Goal: Navigation & Orientation: Go to known website

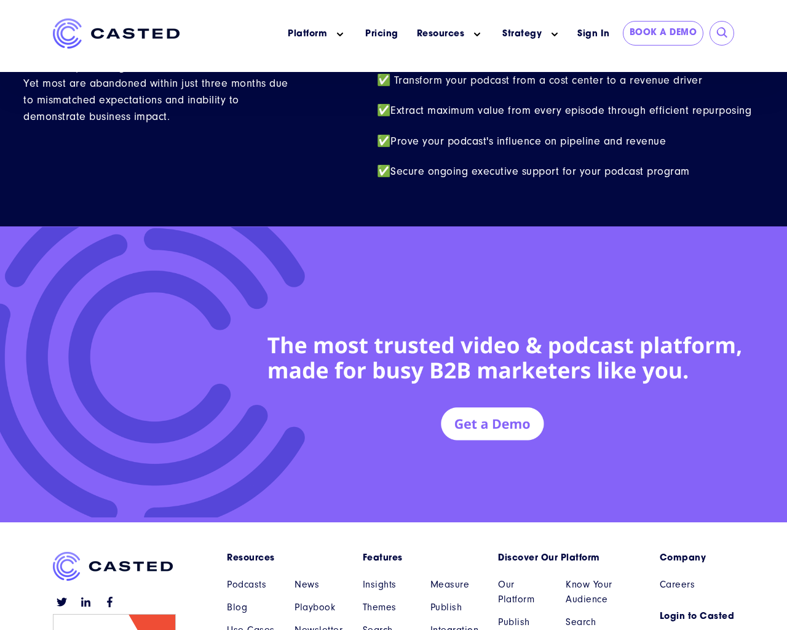
scroll to position [5378, 0]
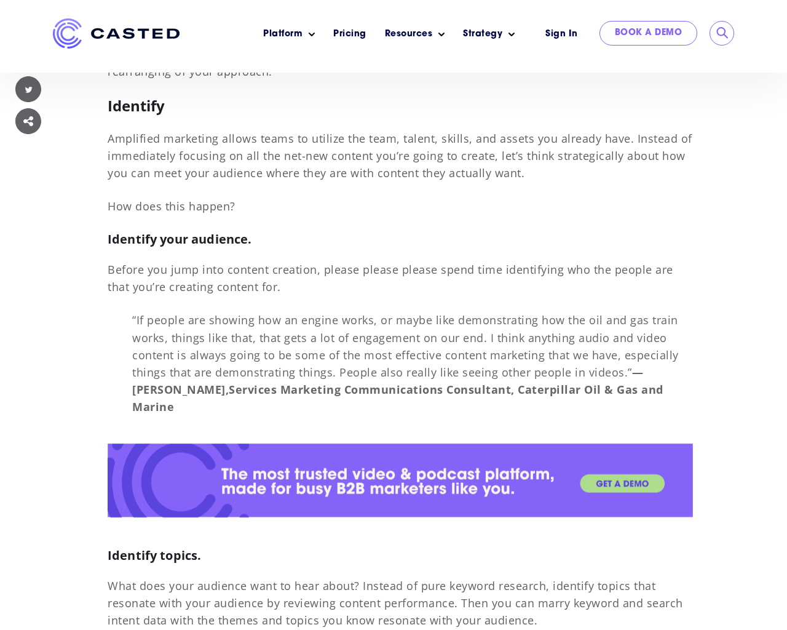
scroll to position [9225, 0]
